Goal: Entertainment & Leisure: Consume media (video, audio)

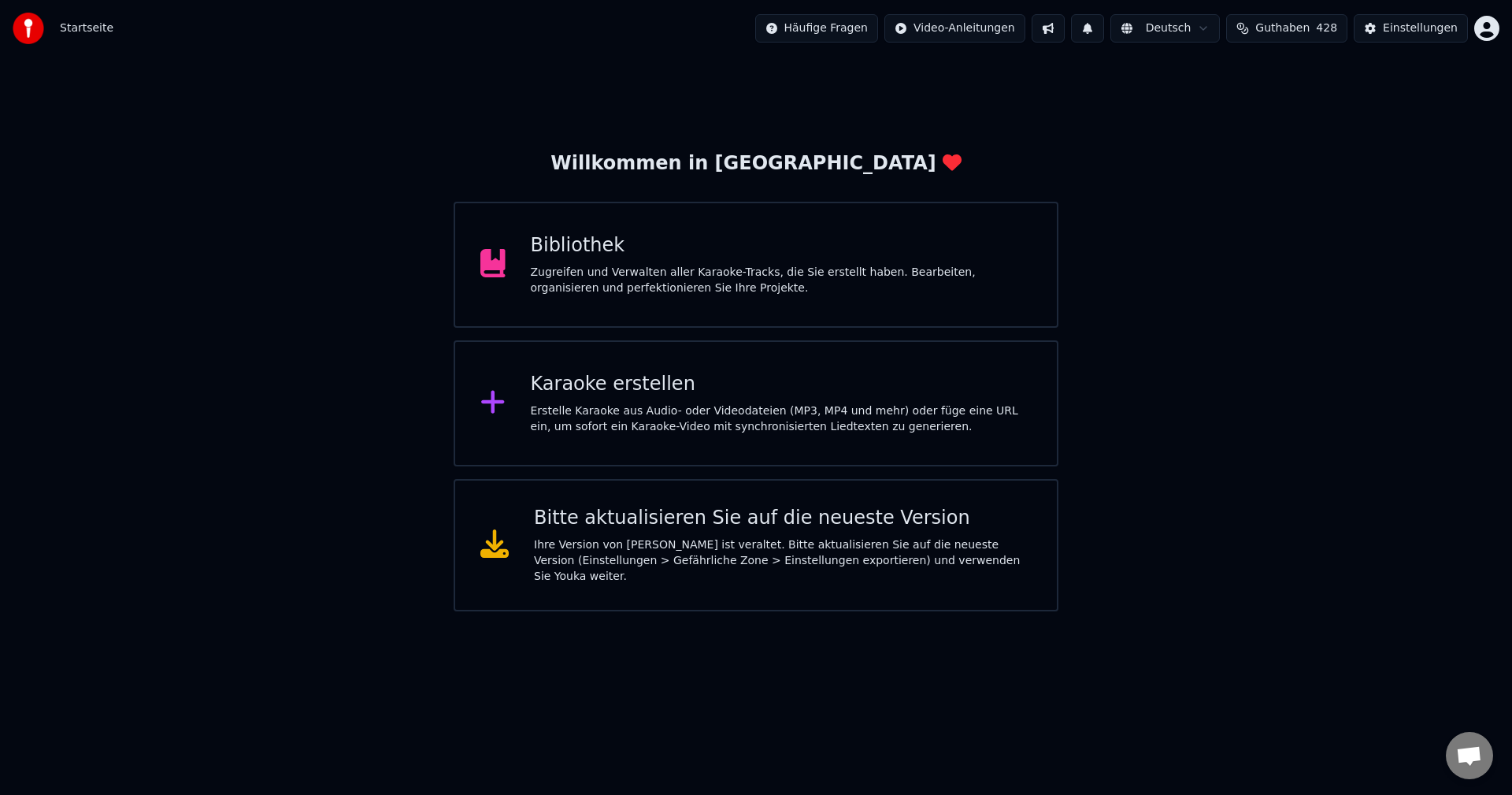
click at [550, 252] on div "Bibliothek" at bounding box center [782, 246] width 502 height 25
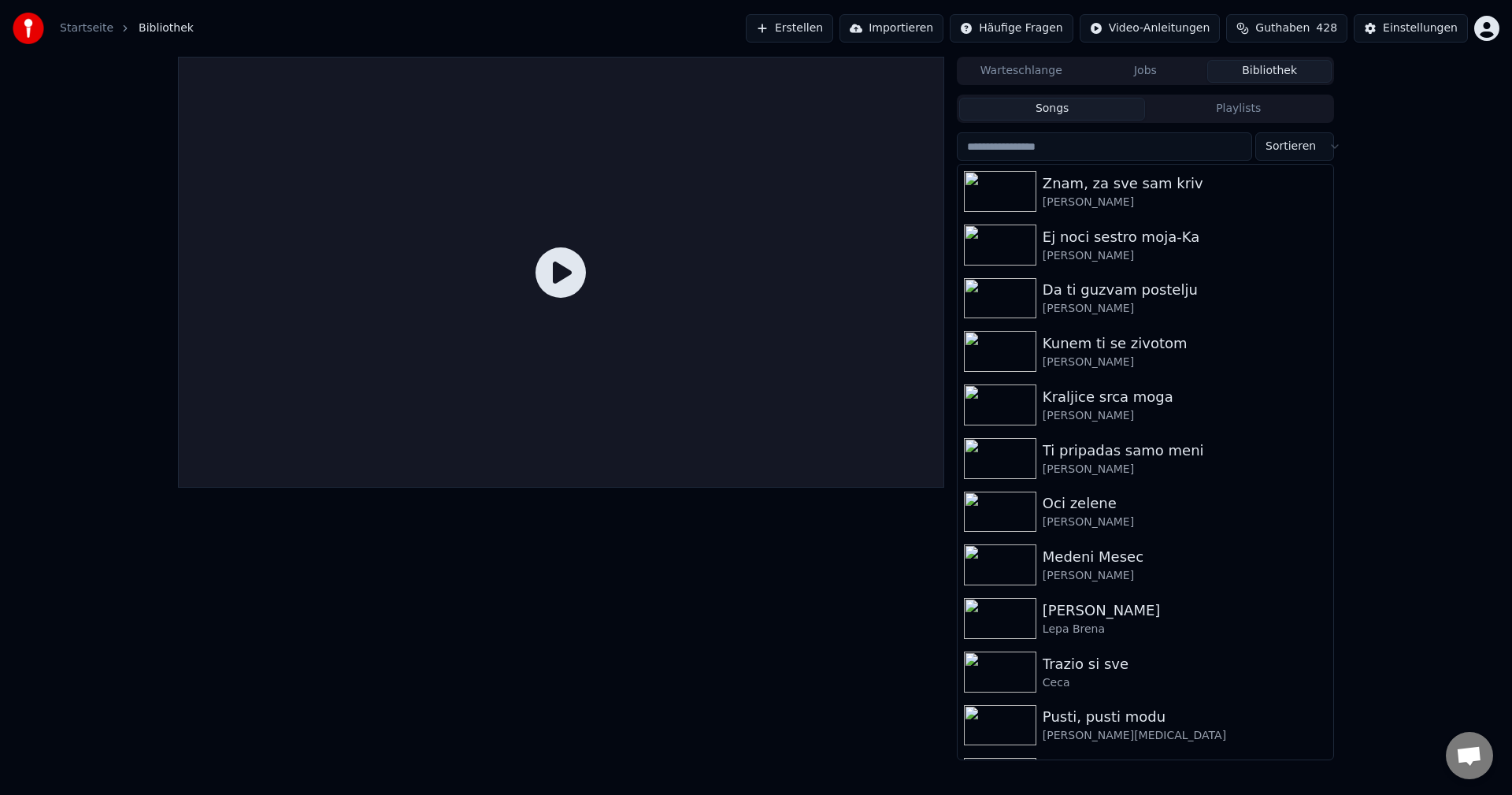
click at [550, 251] on icon at bounding box center [560, 272] width 50 height 50
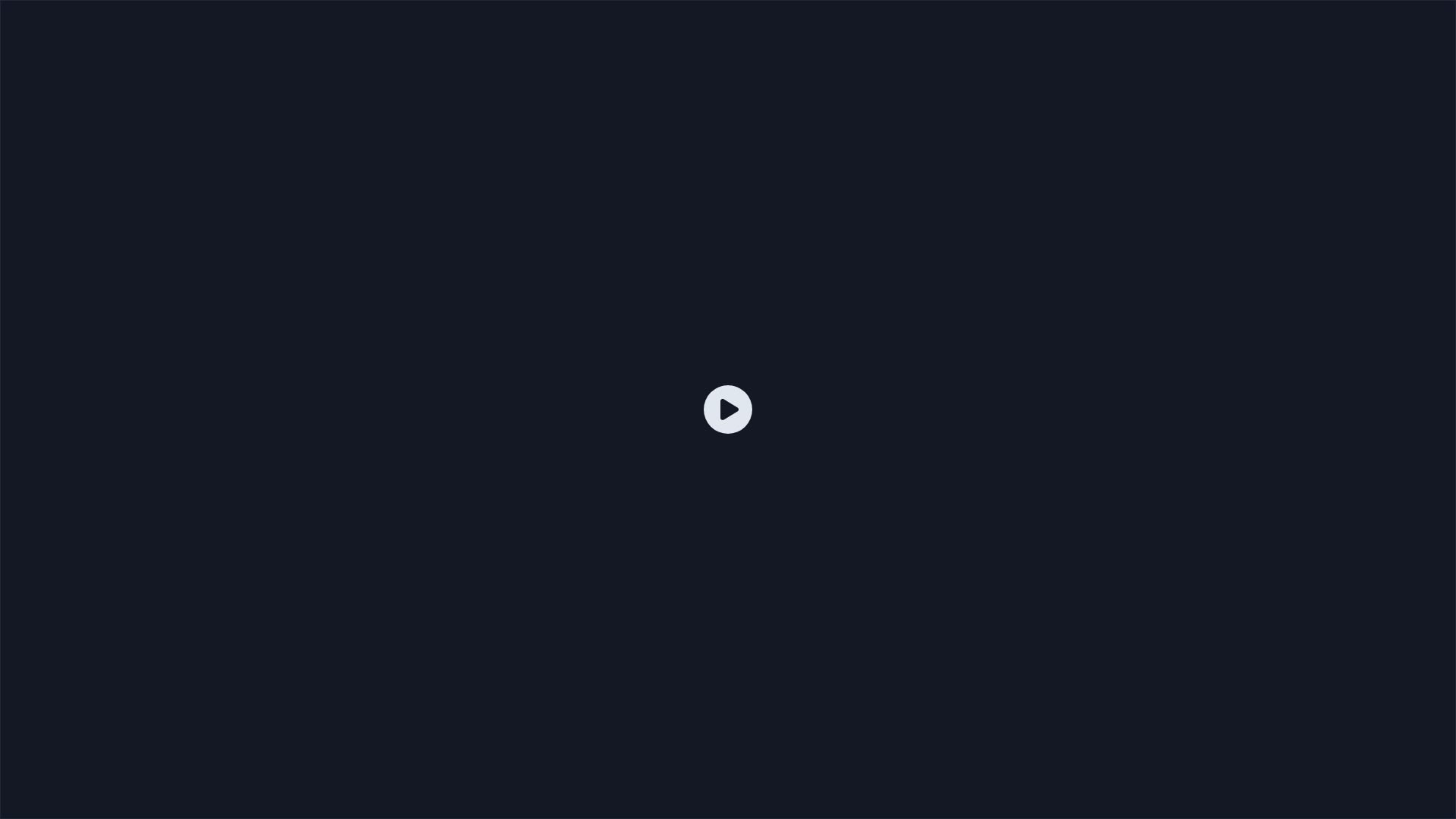
click at [693, 290] on div at bounding box center [728, 410] width 1456 height 819
click at [694, 290] on div at bounding box center [728, 410] width 1456 height 819
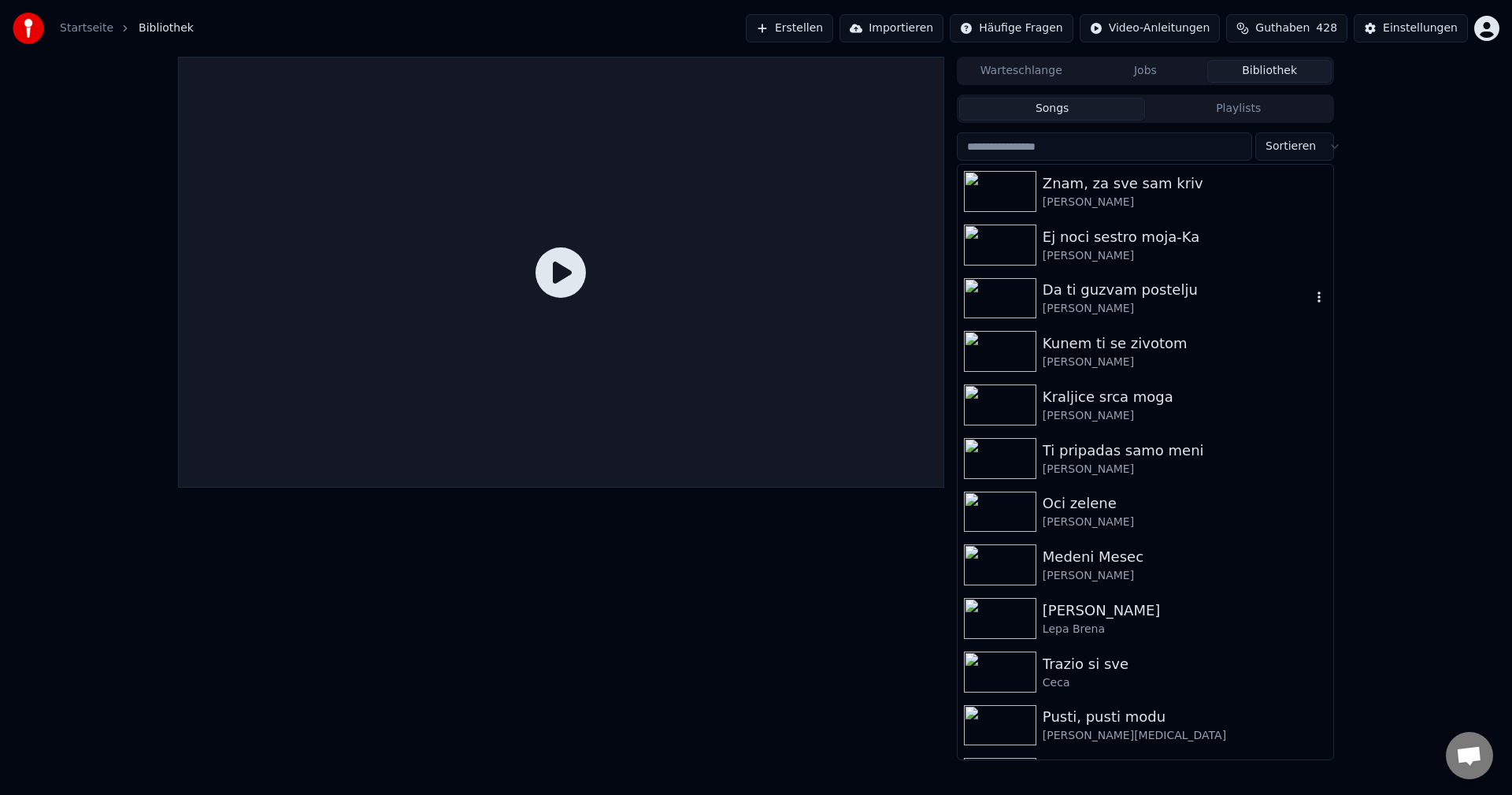
click at [1183, 292] on div "Da ti guzvam postelju" at bounding box center [1177, 290] width 268 height 22
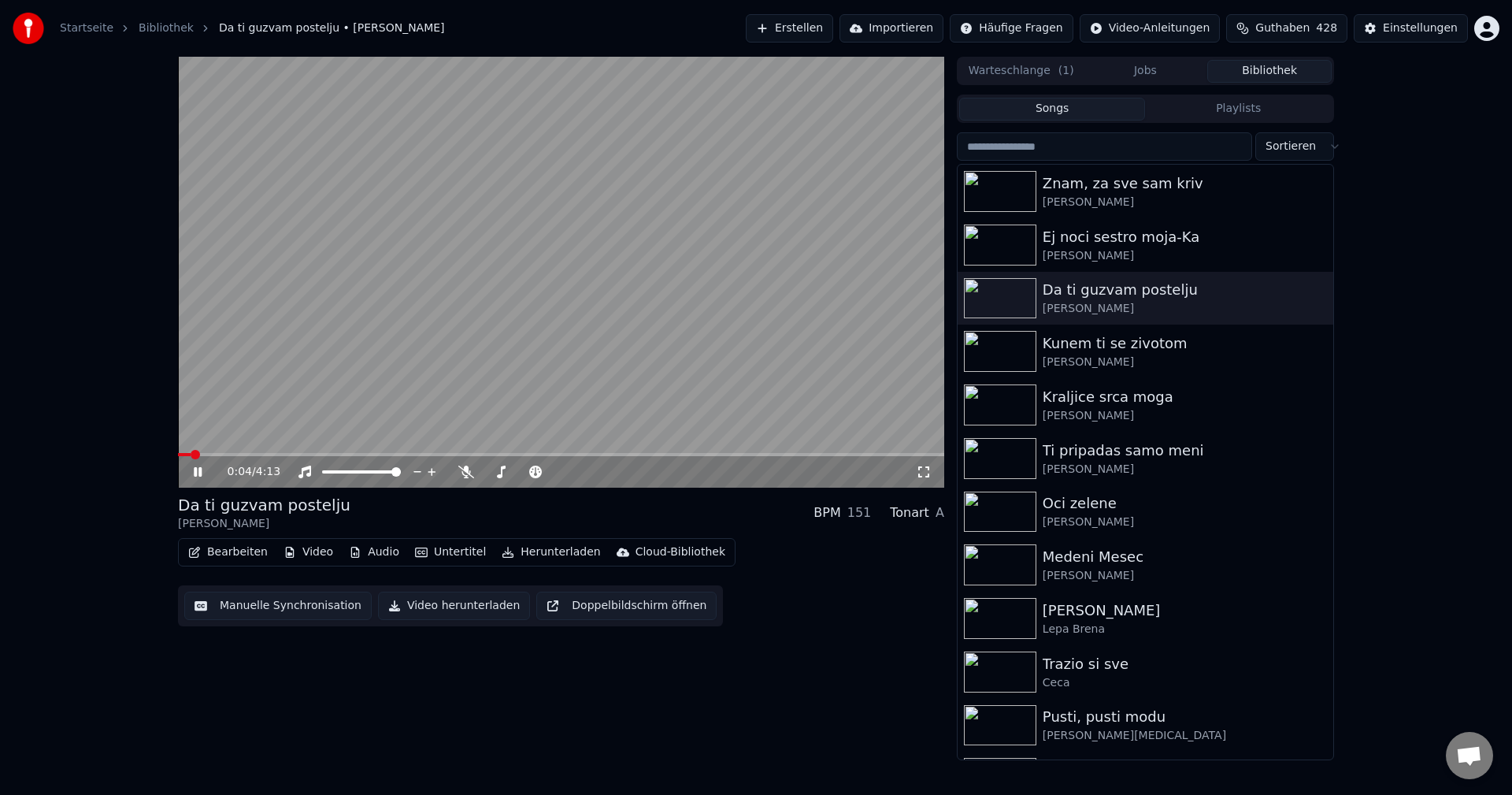
click at [193, 470] on icon at bounding box center [209, 471] width 37 height 13
click at [191, 453] on span at bounding box center [196, 455] width 10 height 10
click at [474, 737] on div "0:00 / 4:13 Da ti guzvam postelju Ipce Ahmedovski BPM 151 Tonart A Bearbeiten V…" at bounding box center [561, 408] width 767 height 704
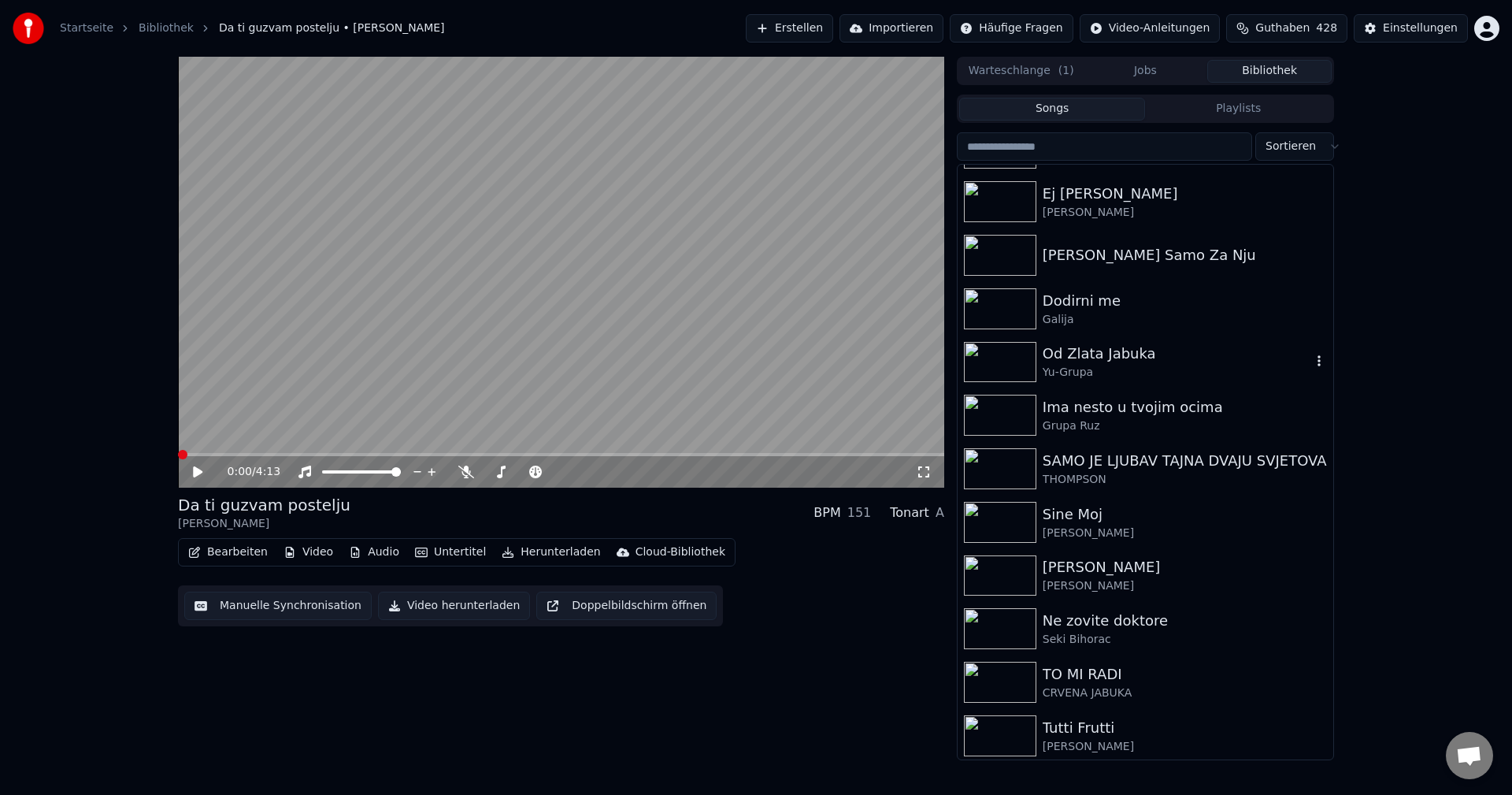
scroll to position [1970, 0]
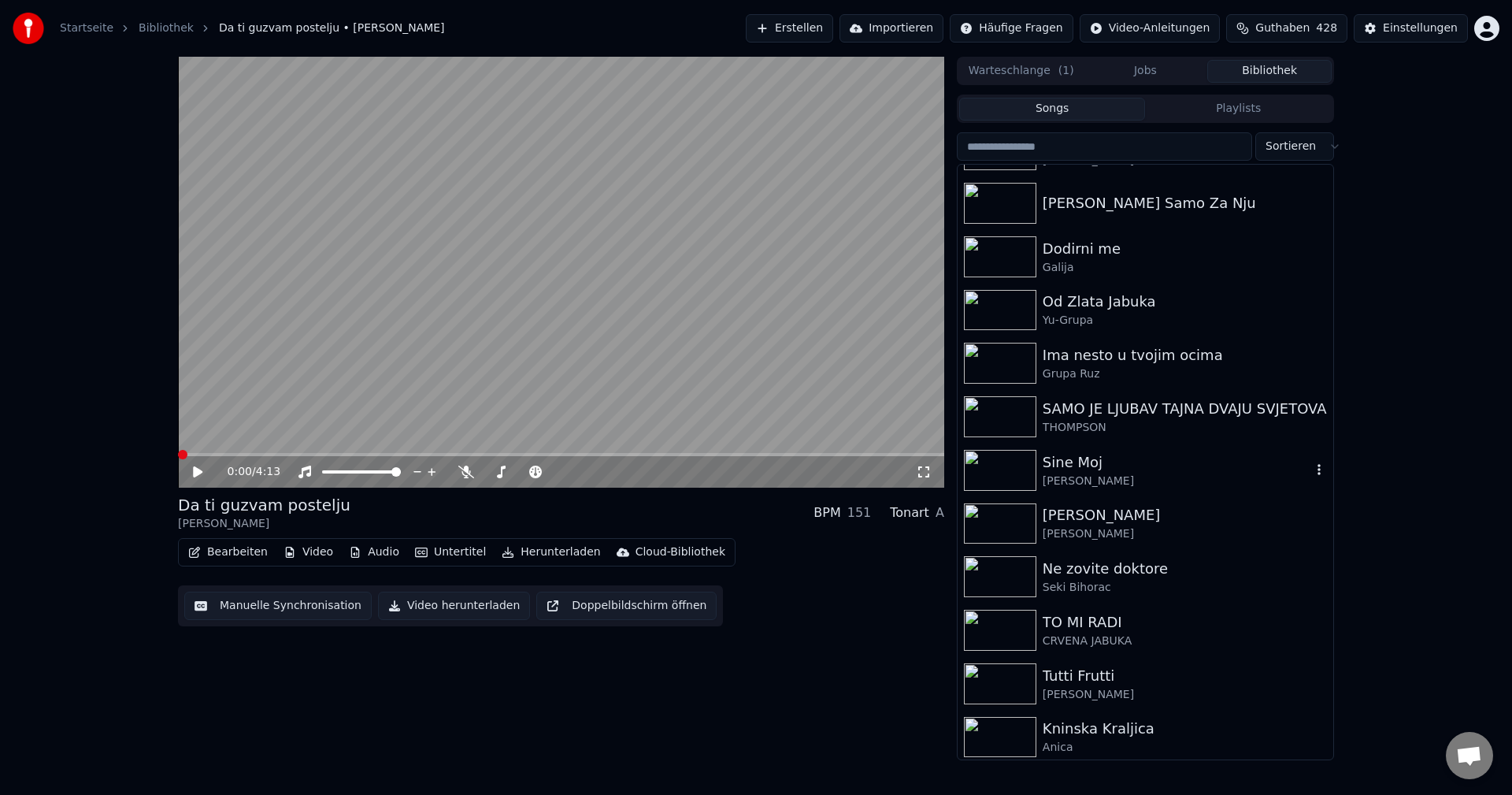
click at [1001, 468] on img at bounding box center [999, 470] width 72 height 41
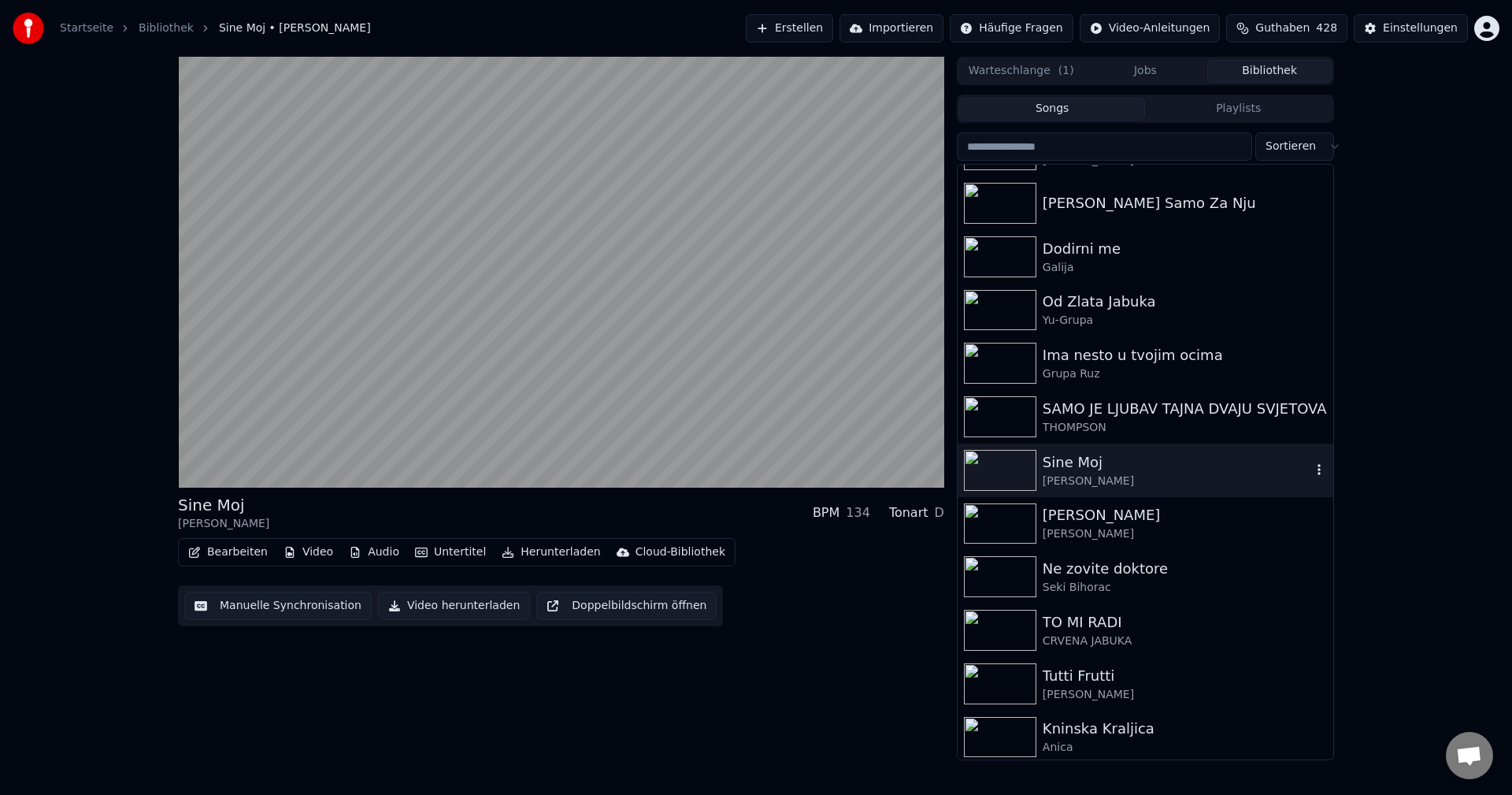
drag, startPoint x: 997, startPoint y: 461, endPoint x: 1025, endPoint y: 463, distance: 28.1
click at [996, 461] on img at bounding box center [999, 470] width 72 height 41
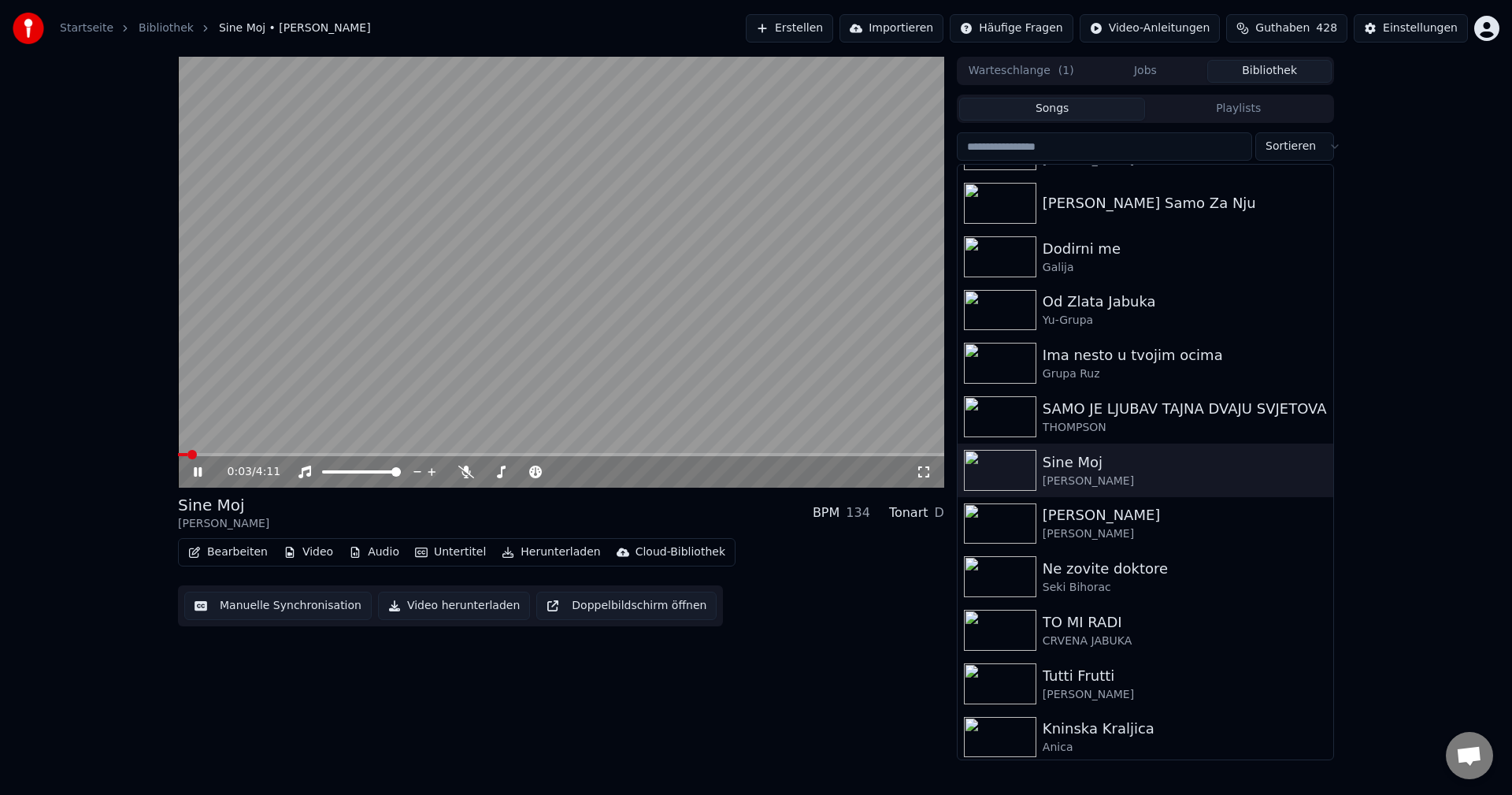
click at [535, 369] on video at bounding box center [561, 271] width 767 height 431
click at [199, 473] on icon at bounding box center [198, 471] width 10 height 11
click at [674, 398] on video at bounding box center [561, 271] width 767 height 431
click at [723, 711] on div "1:24 / 4:11 Sine Moj [PERSON_NAME] BPM 134 Tonart D Bearbeiten Video Audio Unte…" at bounding box center [561, 408] width 767 height 704
click at [245, 453] on span at bounding box center [308, 454] width 259 height 3
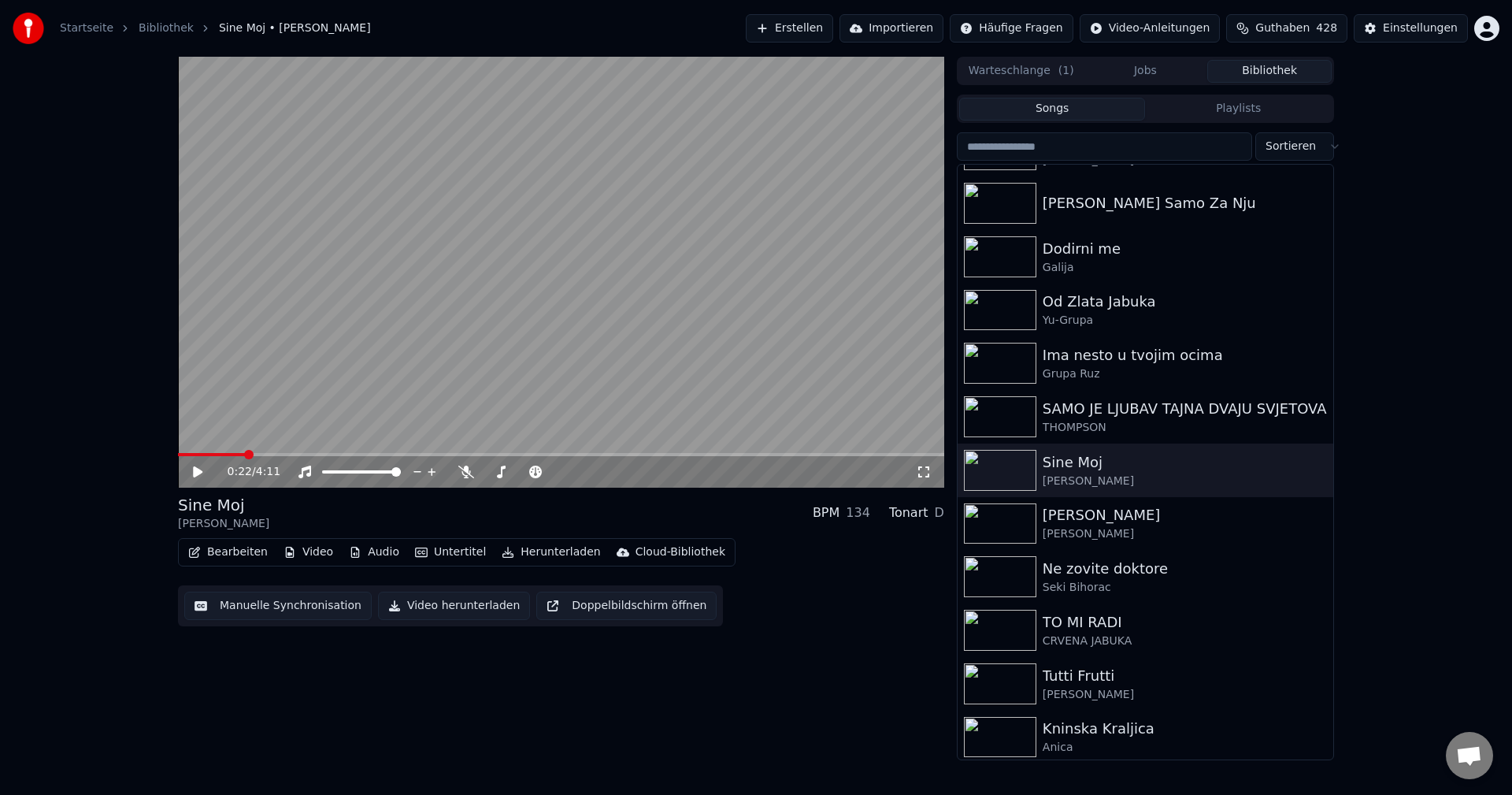
click at [198, 467] on icon at bounding box center [209, 471] width 37 height 13
click at [199, 472] on icon at bounding box center [209, 471] width 37 height 13
click at [178, 453] on span at bounding box center [179, 454] width 3 height 3
click at [370, 713] on div "0:00 / 4:11 Sine Moj [PERSON_NAME] BPM 134 Tonart D Bearbeiten Video Audio Unte…" at bounding box center [561, 408] width 767 height 704
click at [198, 470] on icon at bounding box center [198, 471] width 10 height 11
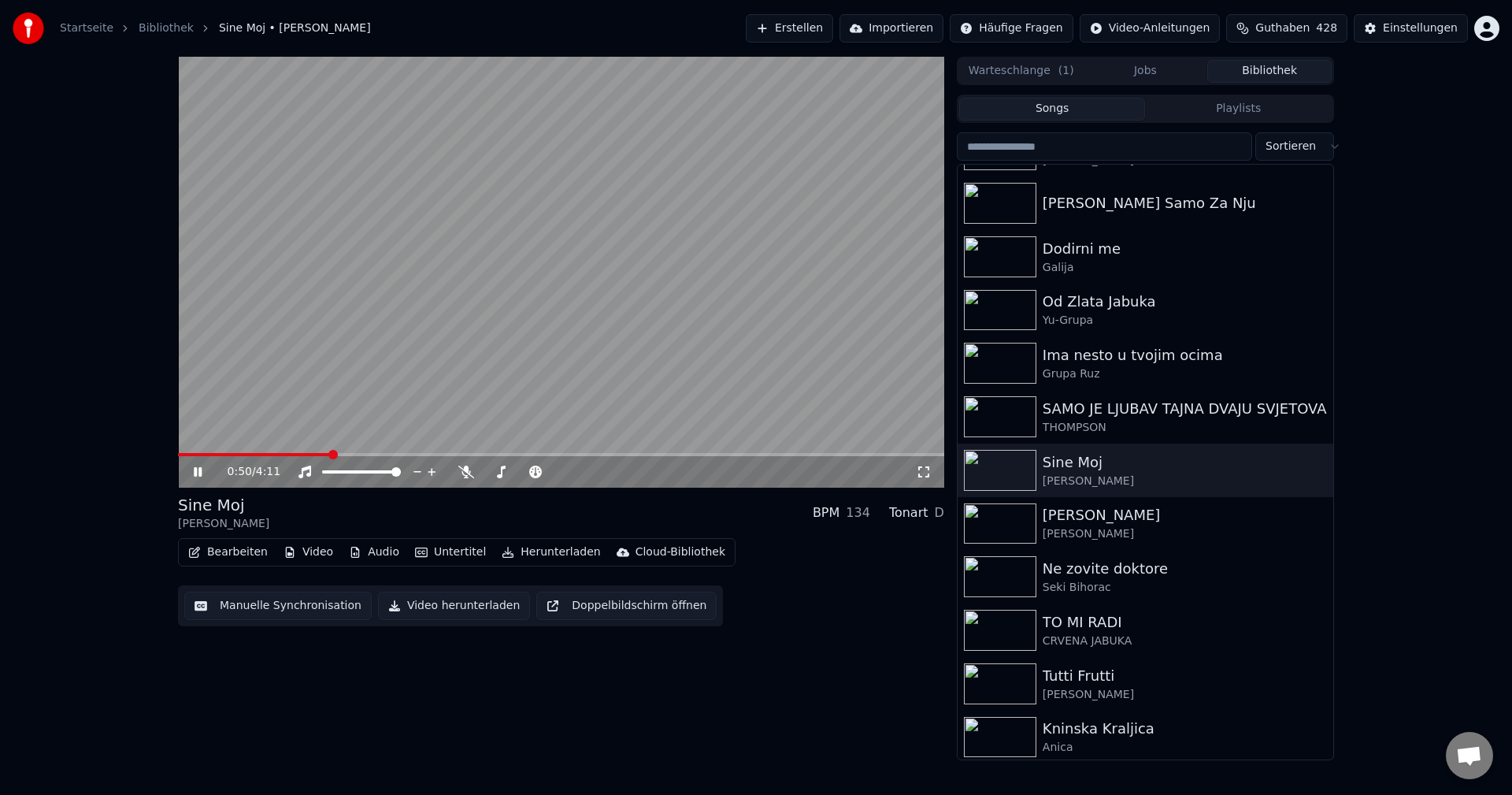
click at [602, 368] on video at bounding box center [561, 271] width 767 height 431
click at [448, 729] on div "0:50 / 4:11 Sine Moj [PERSON_NAME] BPM 134 Tonart D Bearbeiten Video Audio Unte…" at bounding box center [561, 408] width 767 height 704
click at [206, 451] on video at bounding box center [561, 271] width 767 height 431
click at [199, 476] on icon at bounding box center [198, 472] width 8 height 10
click at [178, 453] on span at bounding box center [255, 454] width 155 height 3
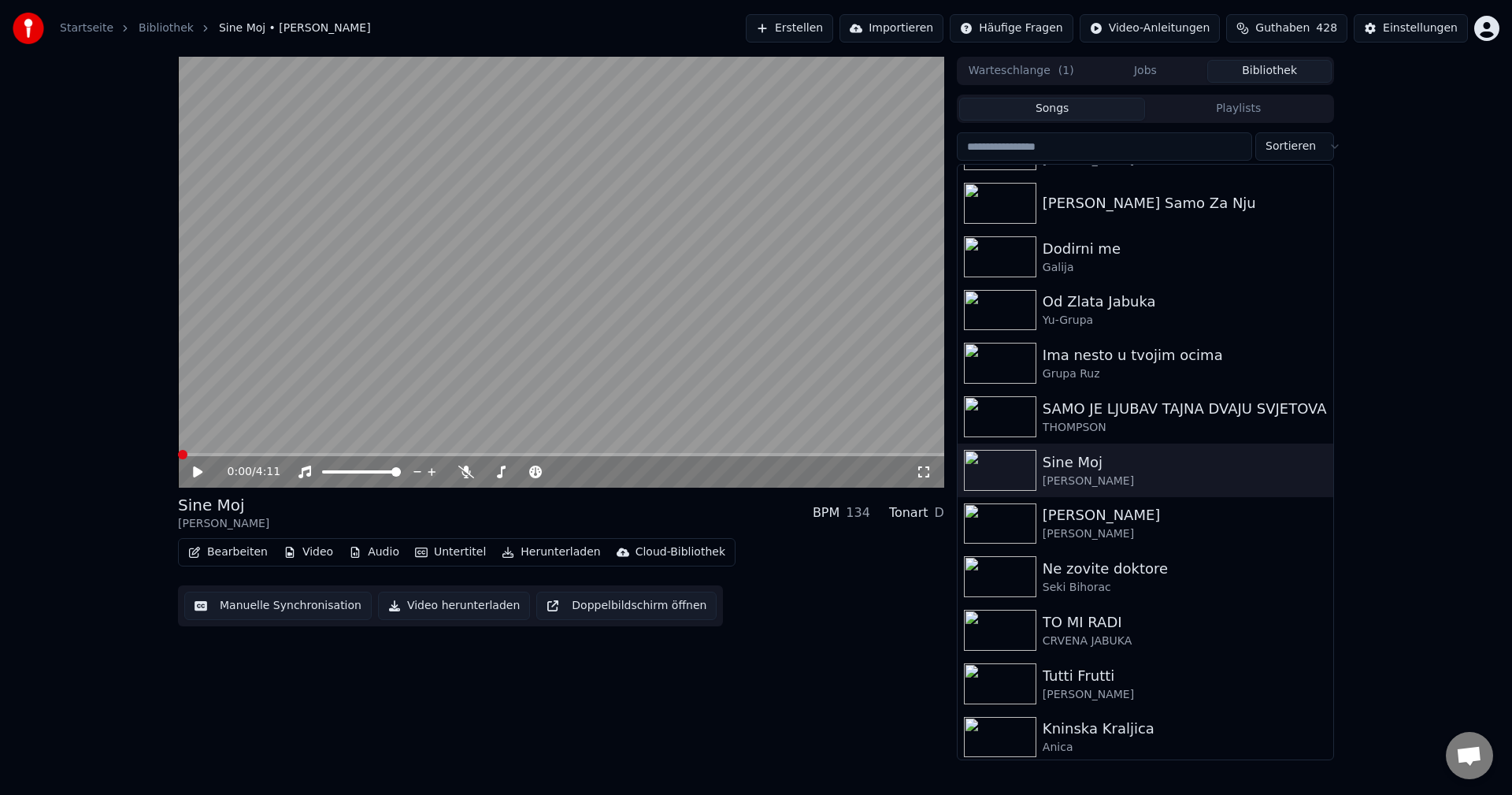
click at [197, 469] on icon at bounding box center [198, 471] width 10 height 11
click at [203, 477] on icon at bounding box center [209, 471] width 37 height 13
click at [187, 454] on span at bounding box center [192, 455] width 10 height 10
click at [131, 537] on div "0:00 / 4:11 Sine Moj [PERSON_NAME] BPM 134 Tonart D Bearbeiten Video Audio Unte…" at bounding box center [756, 408] width 1512 height 704
click at [587, 331] on video at bounding box center [561, 271] width 767 height 431
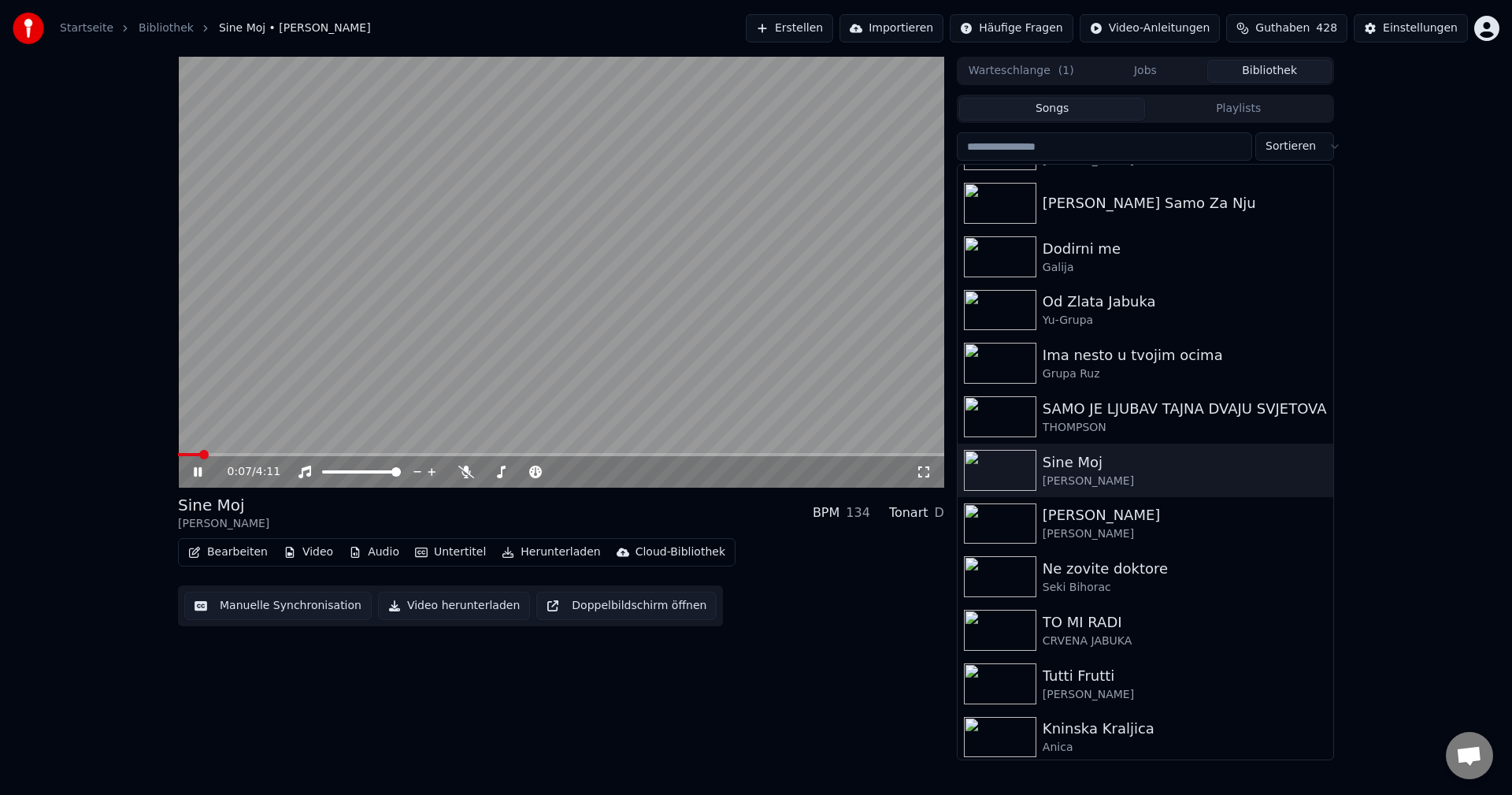
click at [581, 346] on video at bounding box center [561, 271] width 767 height 431
click at [541, 349] on video at bounding box center [561, 271] width 767 height 431
drag, startPoint x: 201, startPoint y: 476, endPoint x: 209, endPoint y: 470, distance: 10.0
click at [200, 474] on icon at bounding box center [198, 472] width 8 height 10
click at [199, 473] on icon at bounding box center [198, 471] width 10 height 11
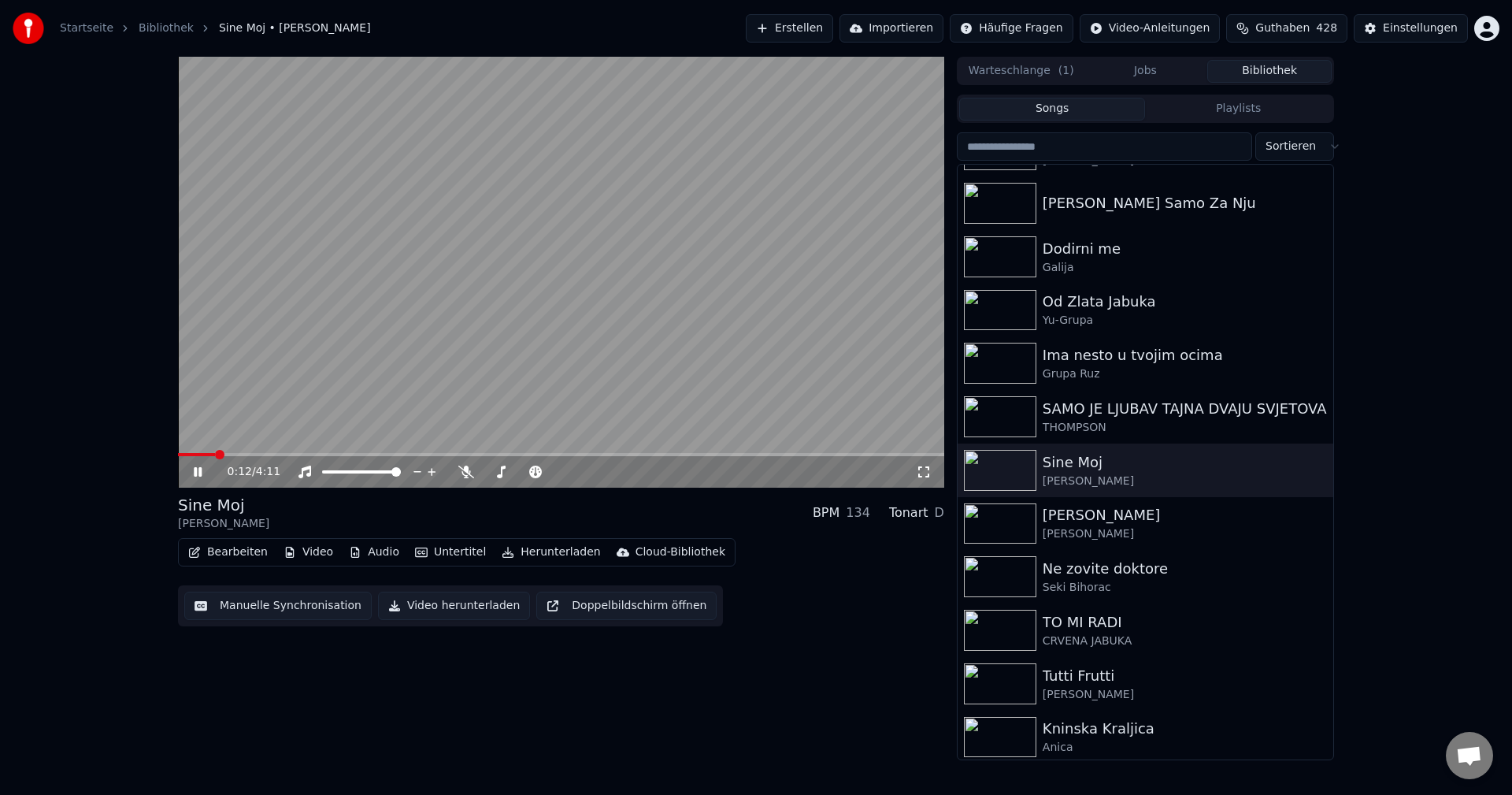
click at [199, 473] on icon at bounding box center [198, 472] width 8 height 10
click at [203, 475] on icon at bounding box center [209, 471] width 37 height 13
click at [178, 456] on span at bounding box center [178, 454] width 0 height 3
click at [199, 466] on icon at bounding box center [209, 471] width 37 height 13
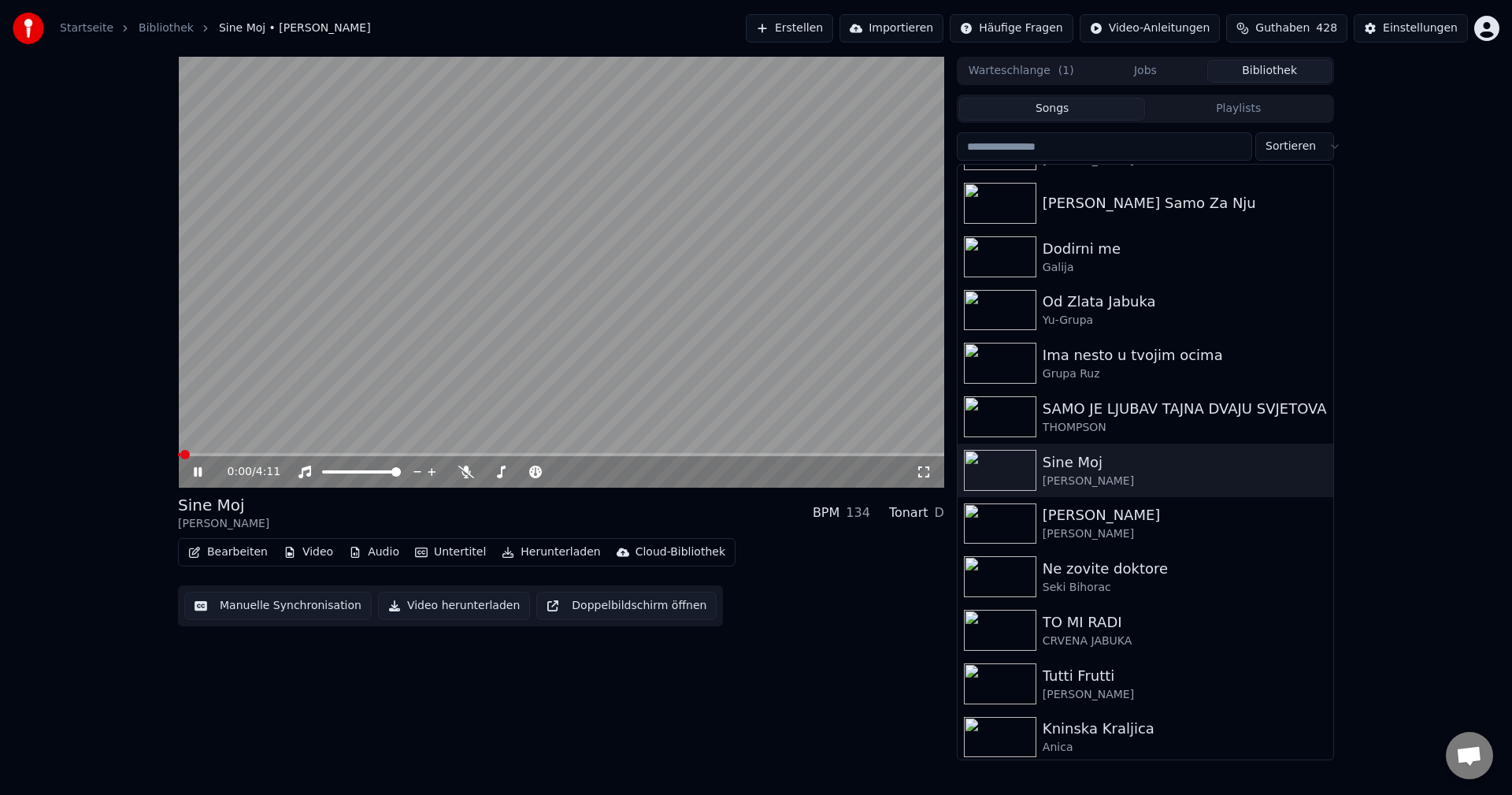
click at [199, 466] on icon at bounding box center [209, 471] width 37 height 13
click at [1395, 432] on div "0:01 / 4:11 Sine Moj [PERSON_NAME] BPM 134 Tonart D Bearbeiten Video Audio Unte…" at bounding box center [756, 408] width 1512 height 704
click at [194, 475] on icon at bounding box center [198, 471] width 10 height 11
click at [608, 324] on video at bounding box center [561, 271] width 767 height 431
click at [181, 453] on div "0:50 / 4:11" at bounding box center [561, 271] width 767 height 431
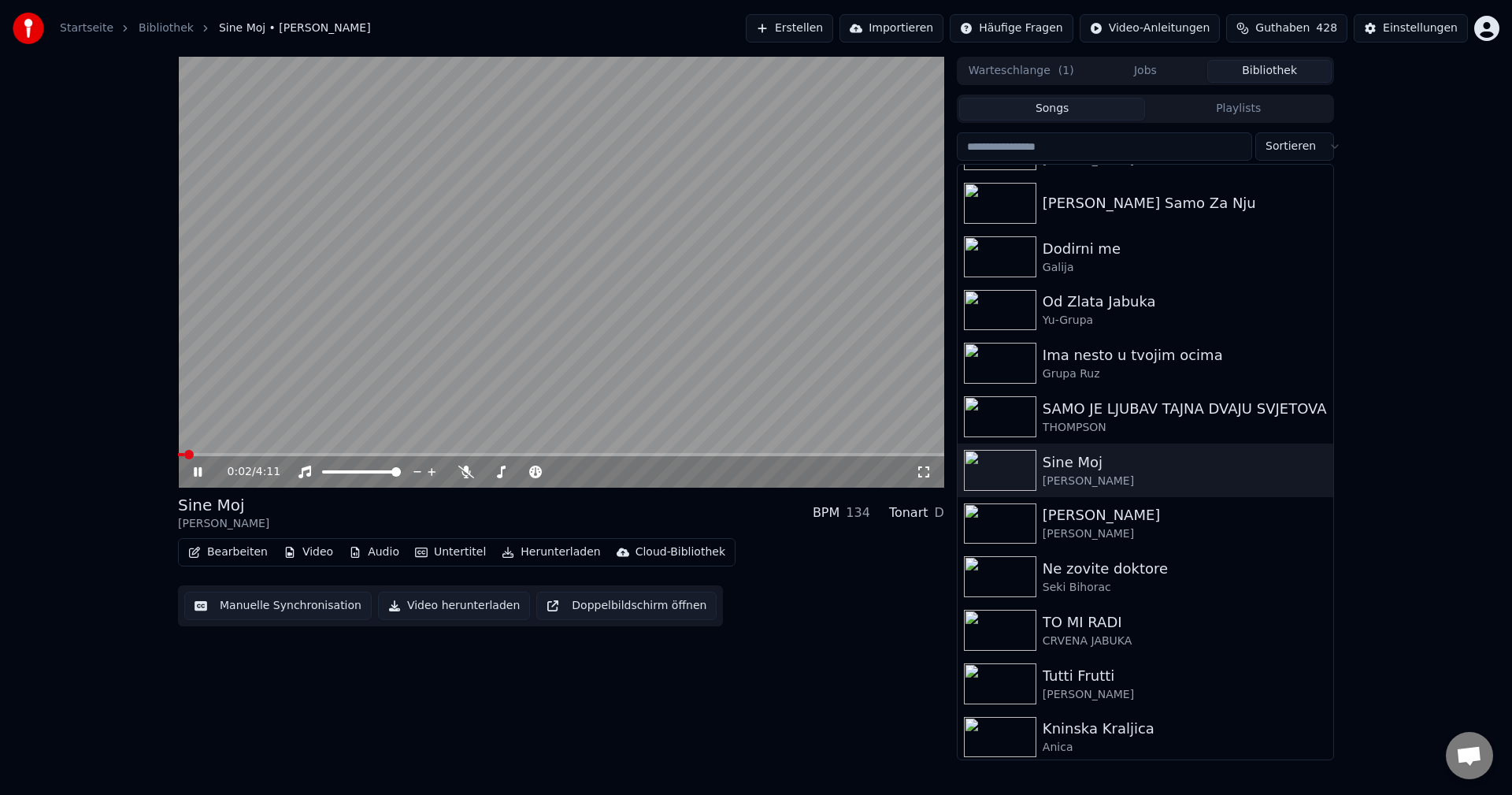
click at [178, 453] on span at bounding box center [181, 454] width 6 height 3
